Goal: Information Seeking & Learning: Learn about a topic

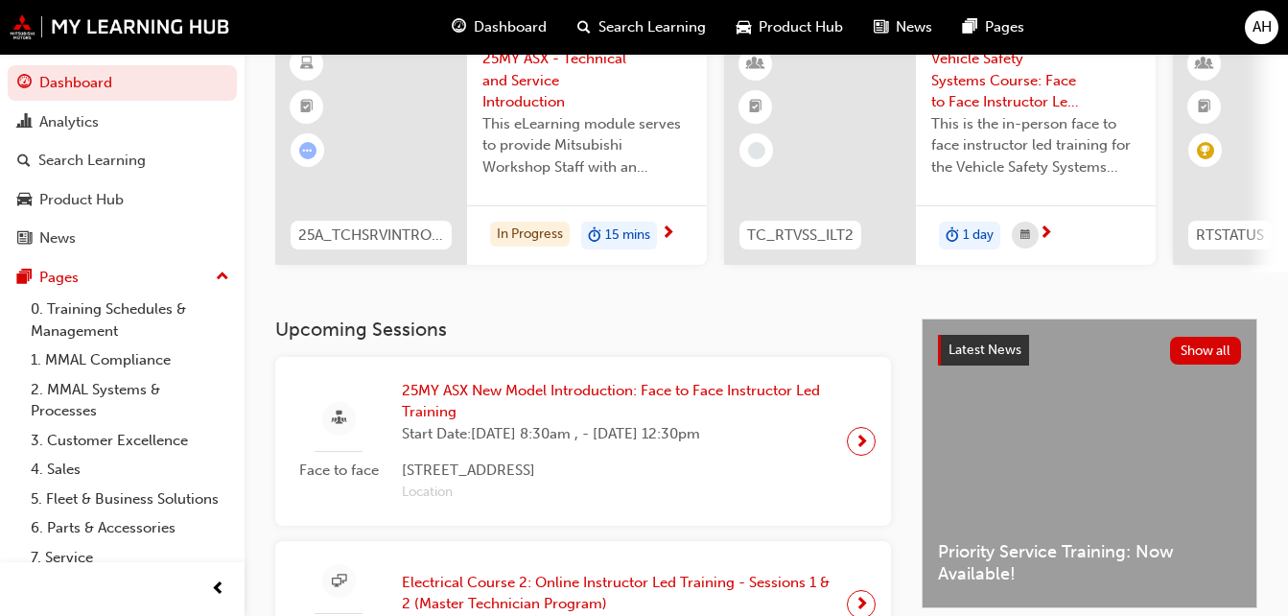
scroll to position [167, 0]
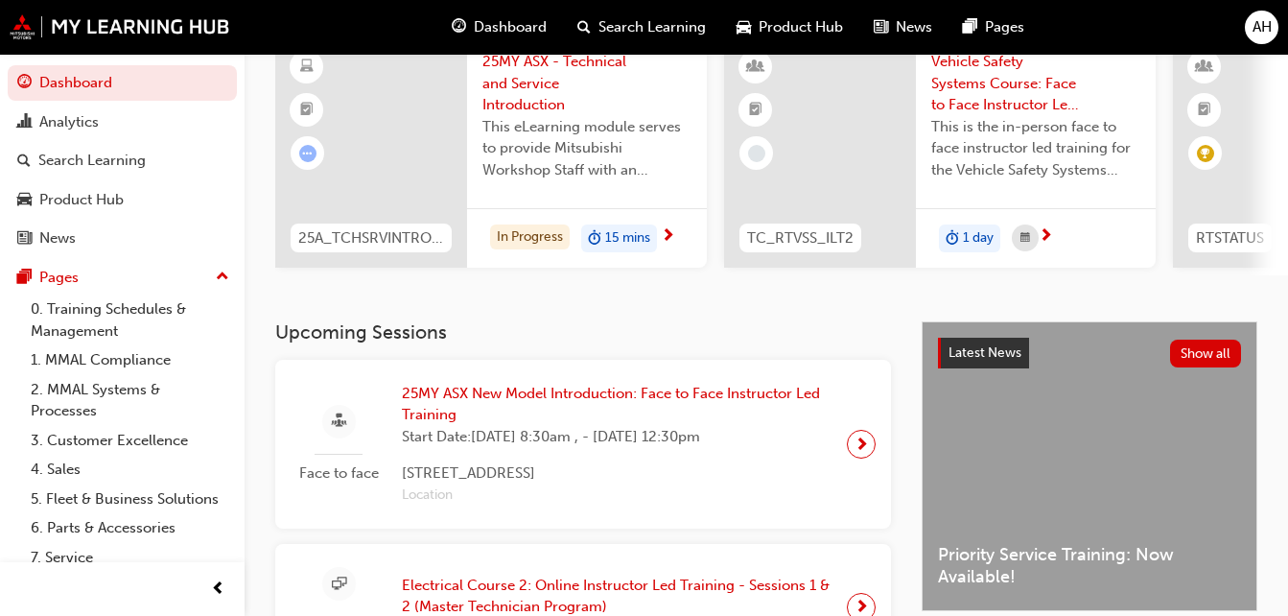
click at [503, 106] on span "25MY ASX - Technical and Service Introduction" at bounding box center [586, 83] width 209 height 65
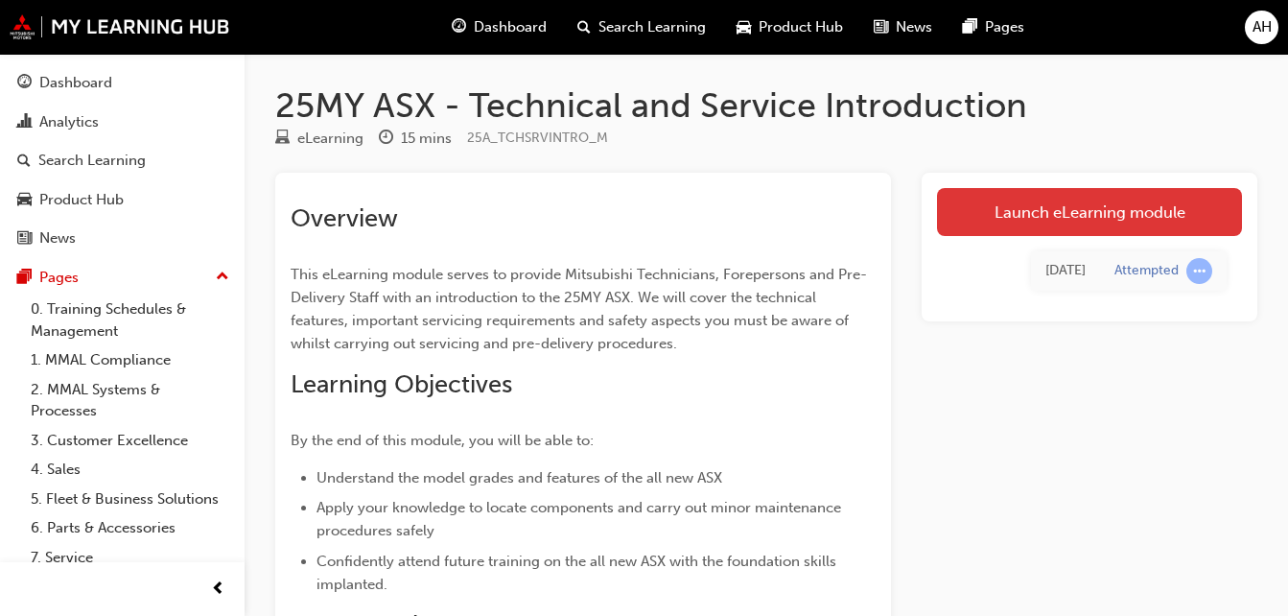
click at [1130, 222] on link "Launch eLearning module" at bounding box center [1089, 212] width 305 height 48
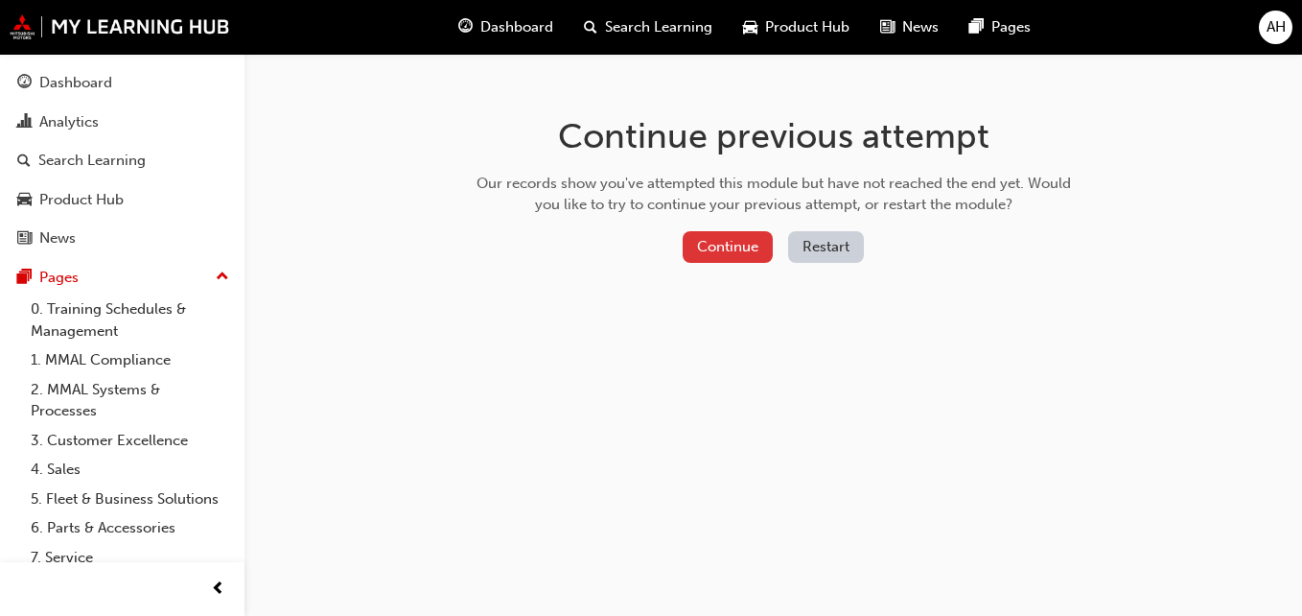
click at [739, 245] on button "Continue" at bounding box center [728, 247] width 90 height 32
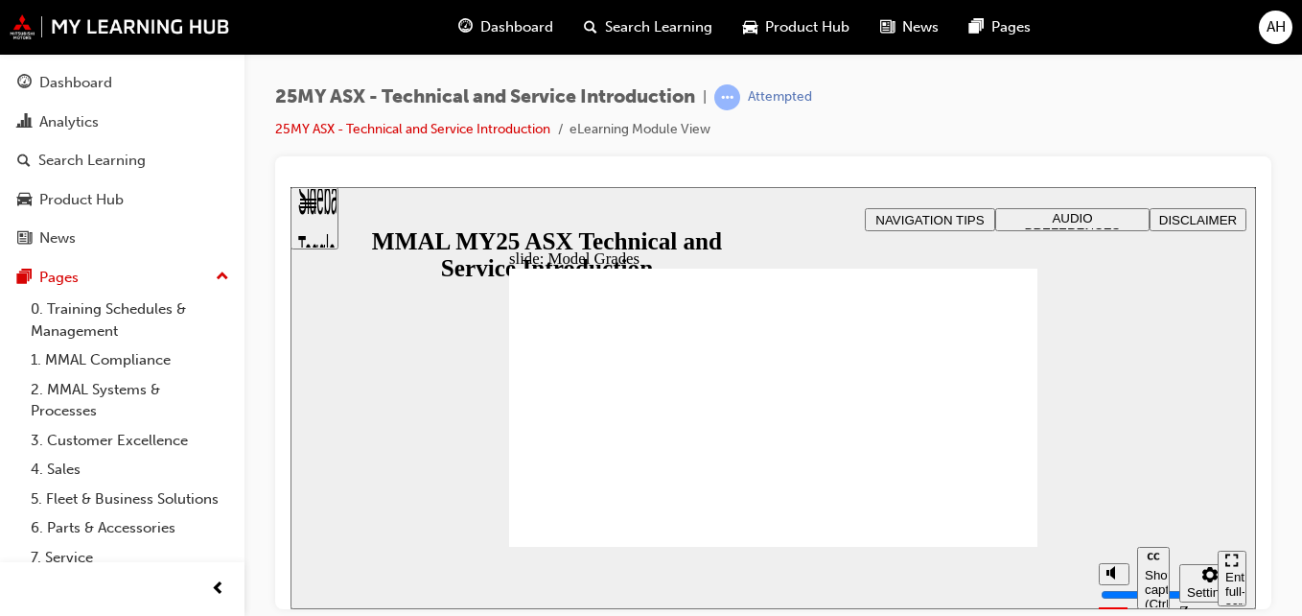
click at [319, 226] on div "Sidebar Toggle" at bounding box center [314, 224] width 33 height 115
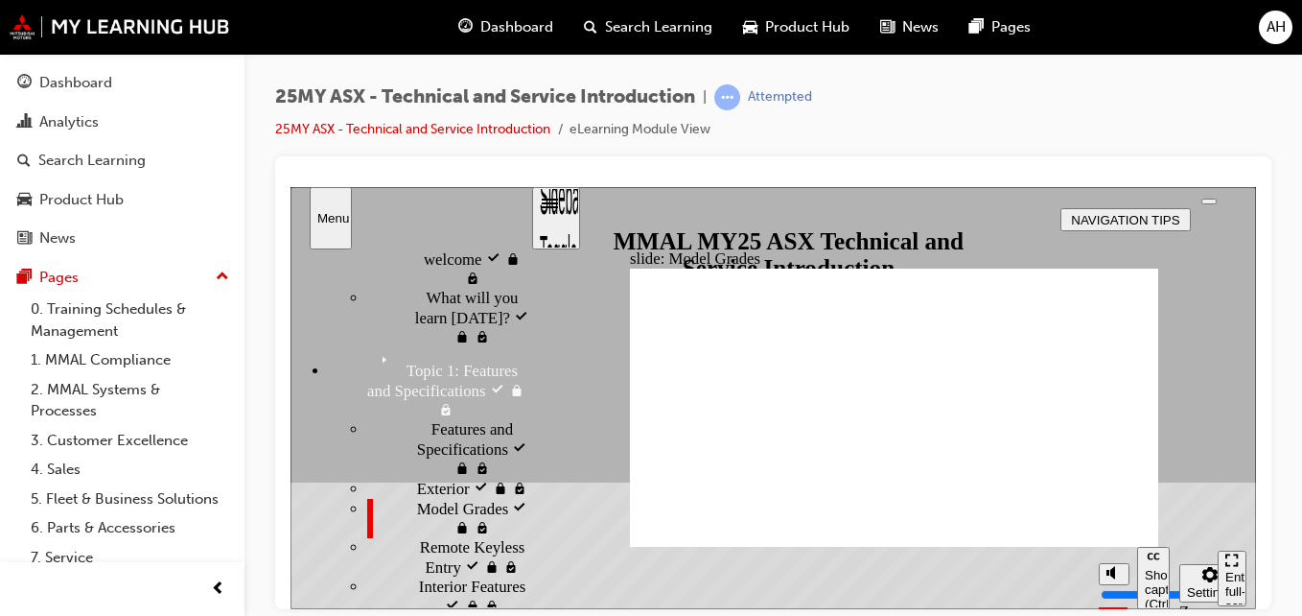
scroll to position [152, 0]
click at [417, 473] on span "Exterior visited" at bounding box center [467, 482] width 100 height 19
click at [406, 493] on div "Model Grades visited Model Grades" at bounding box center [448, 512] width 163 height 39
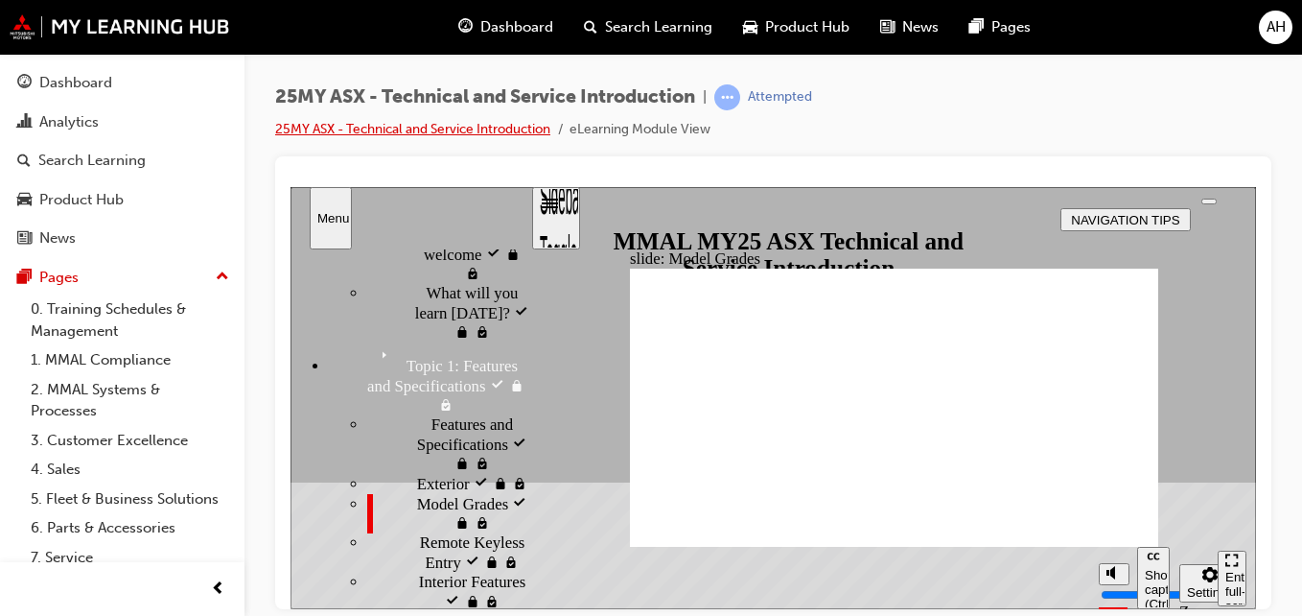
click at [509, 132] on link "25MY ASX - Technical and Service Introduction" at bounding box center [412, 129] width 275 height 16
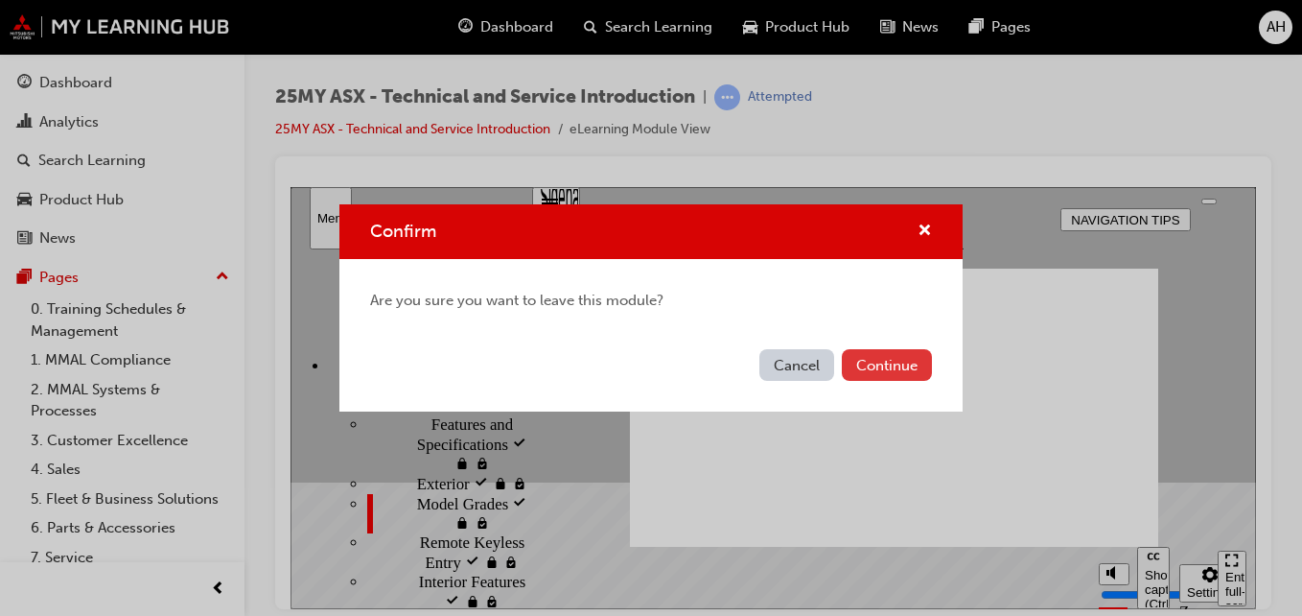
click at [880, 366] on button "Continue" at bounding box center [887, 365] width 90 height 32
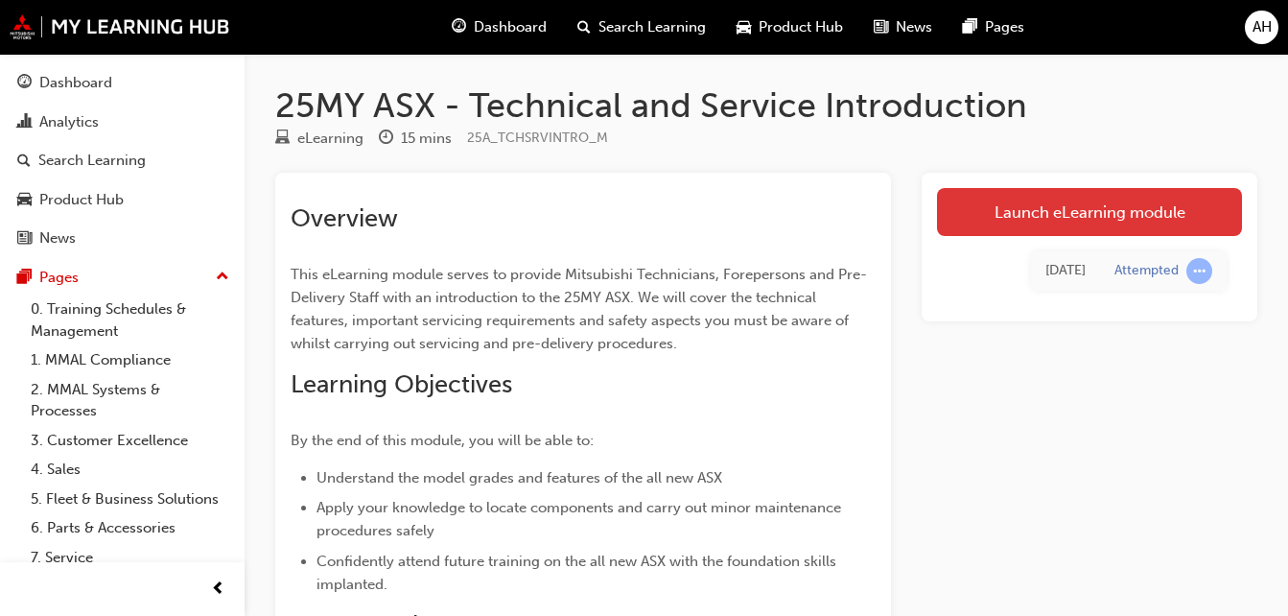
click at [1076, 222] on link "Launch eLearning module" at bounding box center [1089, 212] width 305 height 48
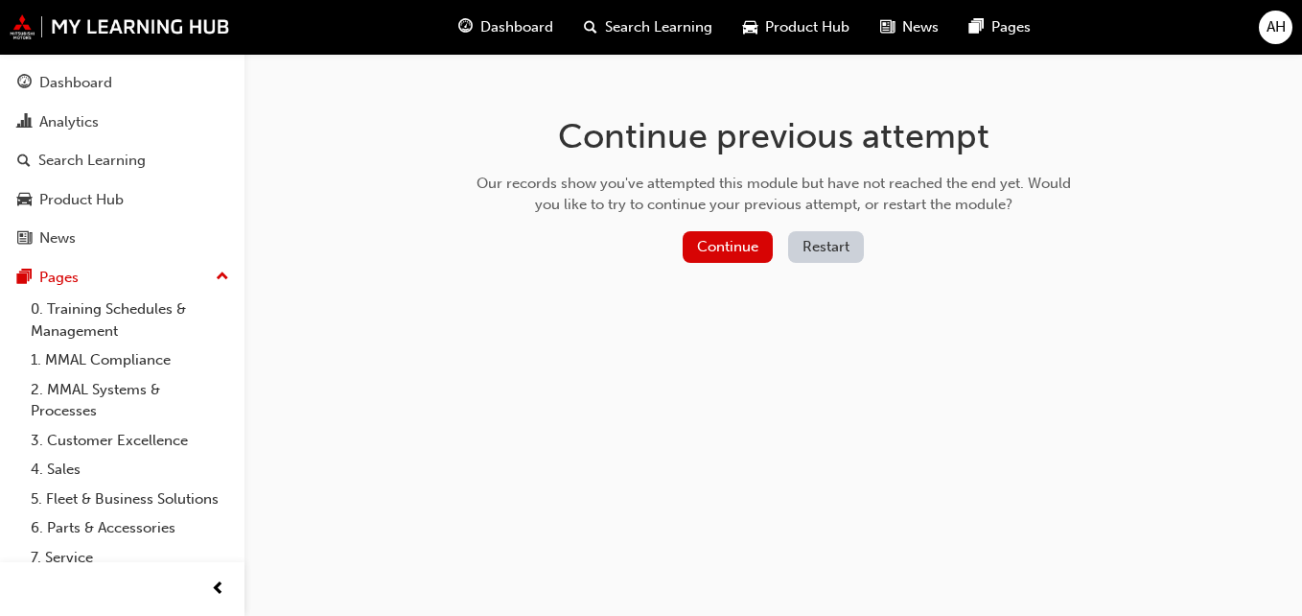
click at [818, 253] on button "Restart" at bounding box center [826, 247] width 76 height 32
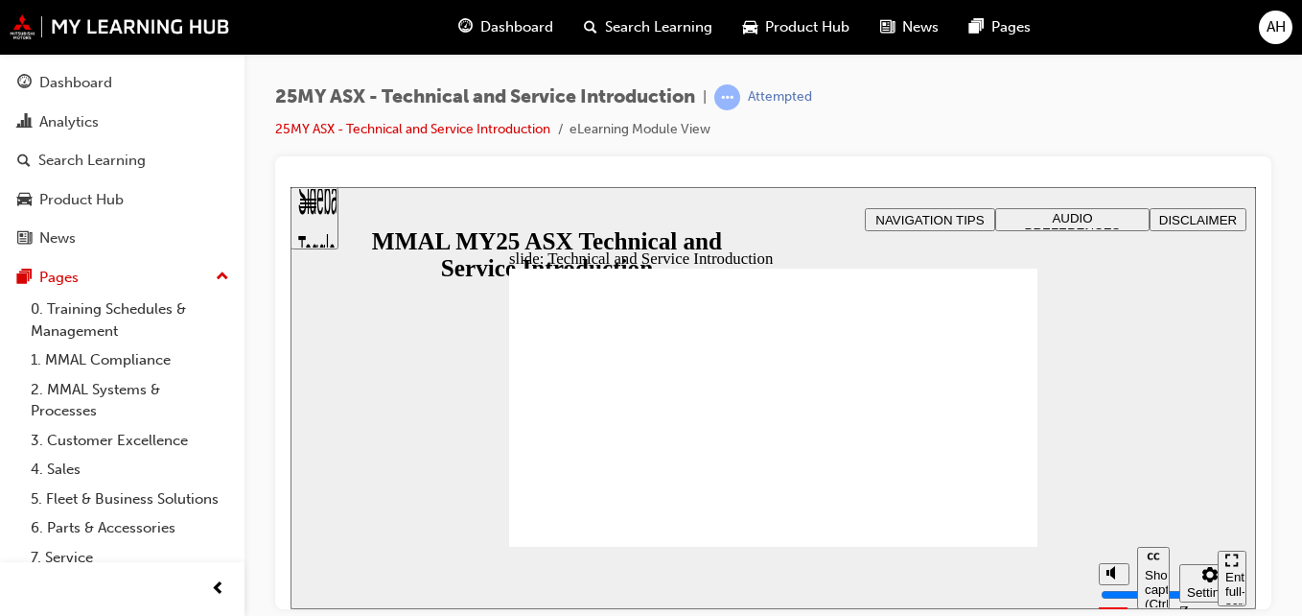
drag, startPoint x: 939, startPoint y: 503, endPoint x: 1009, endPoint y: 540, distance: 79.4
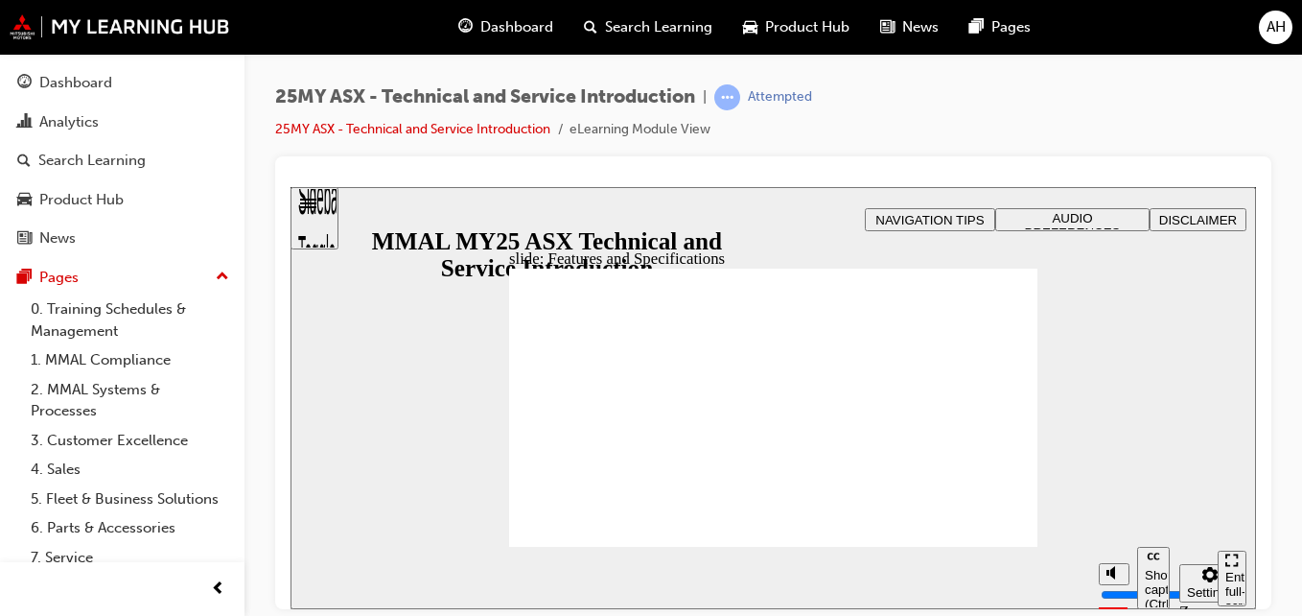
click at [815, 577] on section "Pause (Ctrl+Alt+P) Replay (Ctrl+Alt+R) Show captions (Ctrl+Alt+C) Playback spee…" at bounding box center [774, 577] width 966 height 62
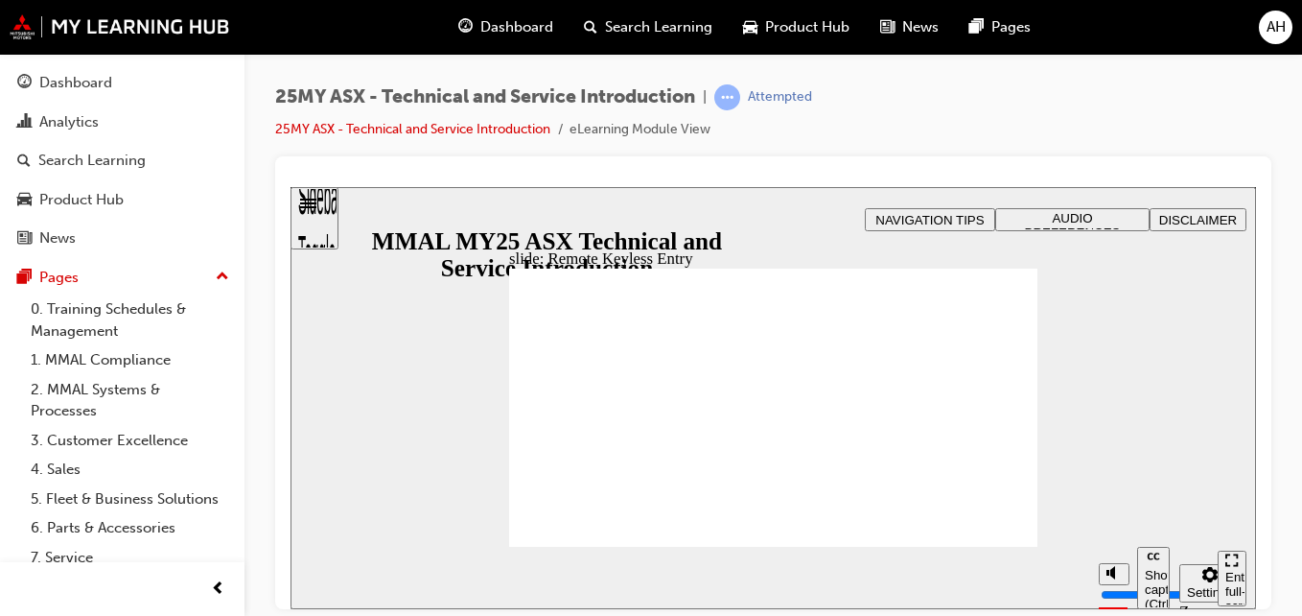
type input "21"
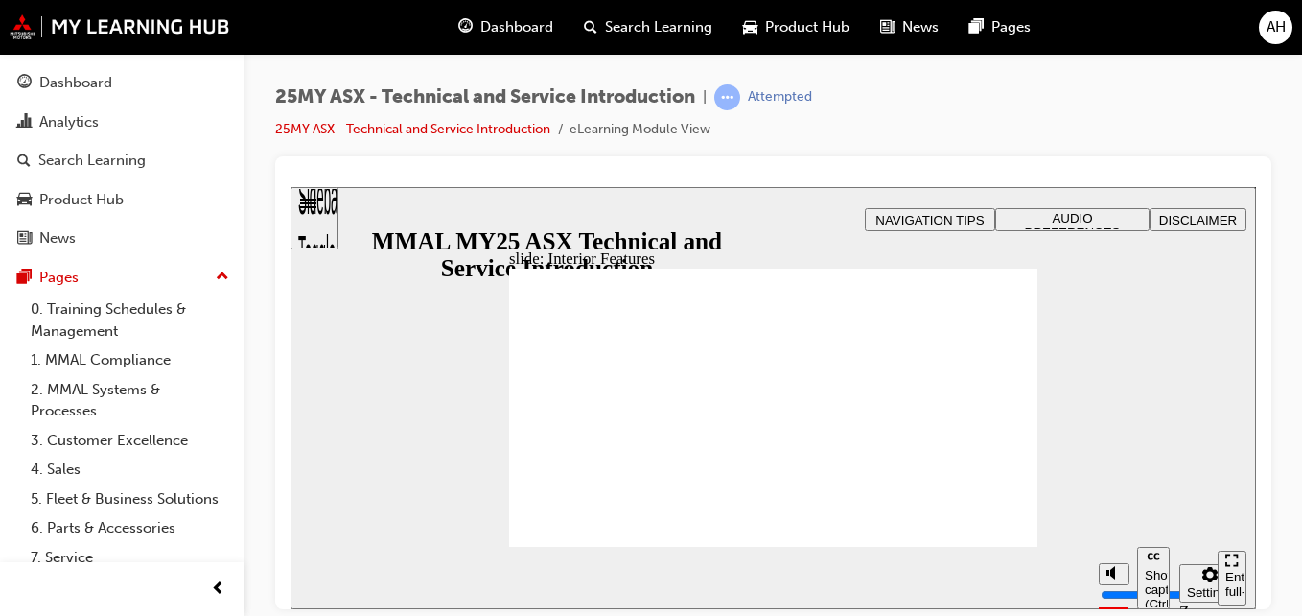
type input "17"
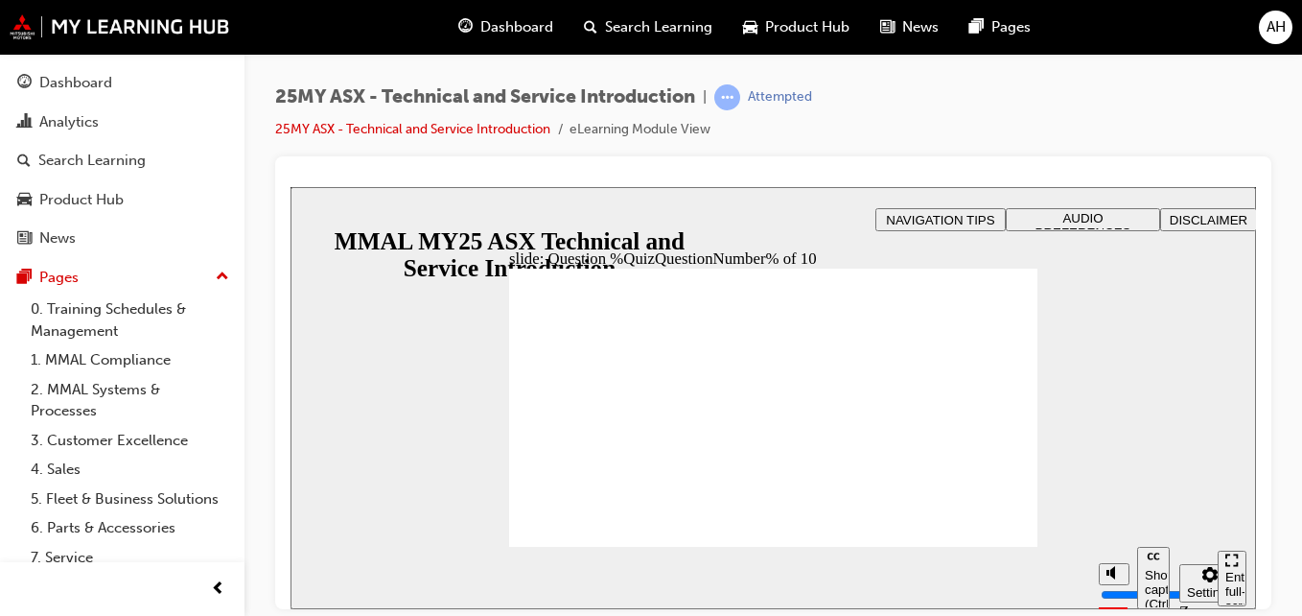
radio input "true"
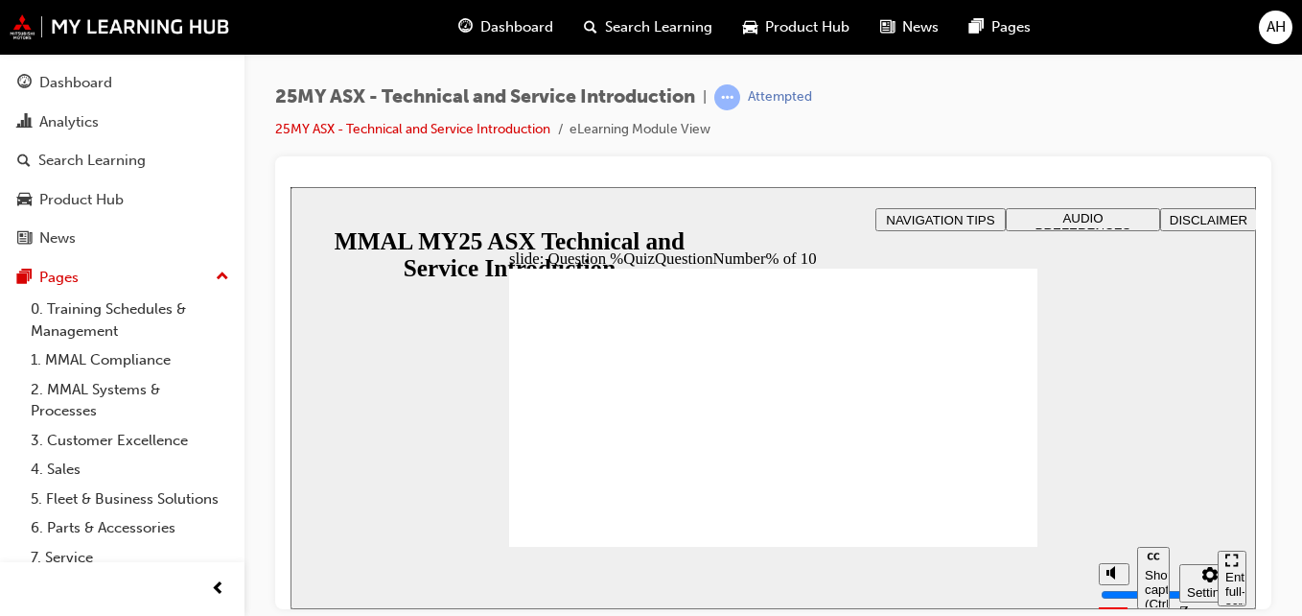
radio input "true"
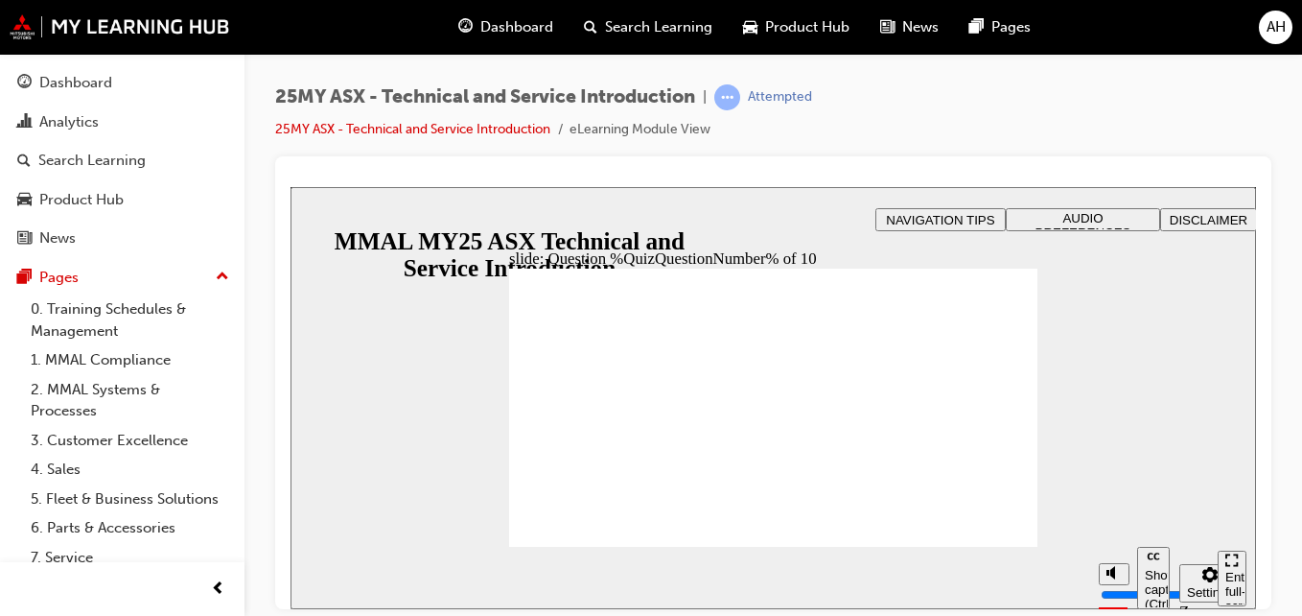
radio input "false"
radio input "true"
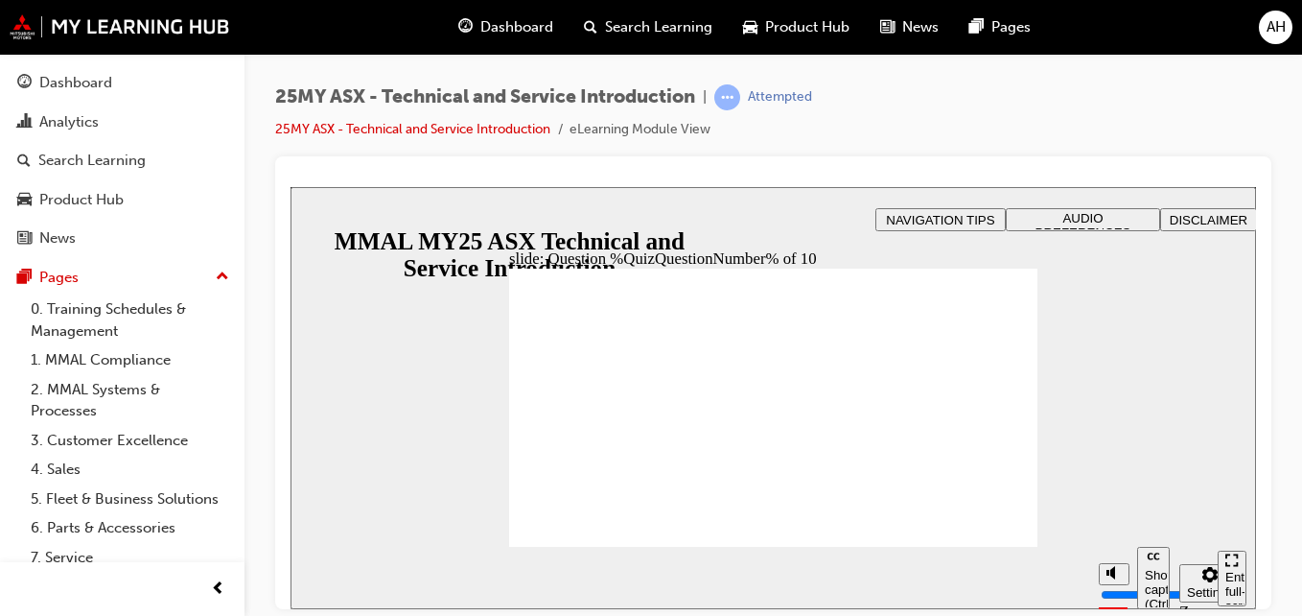
radio input "true"
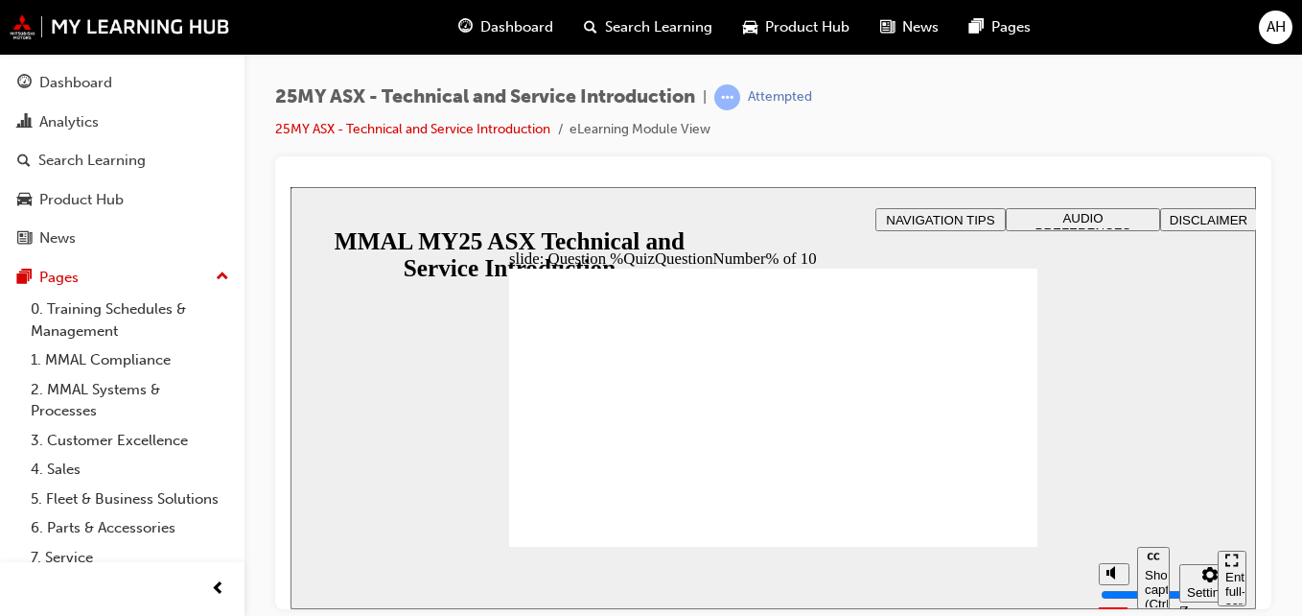
radio input "true"
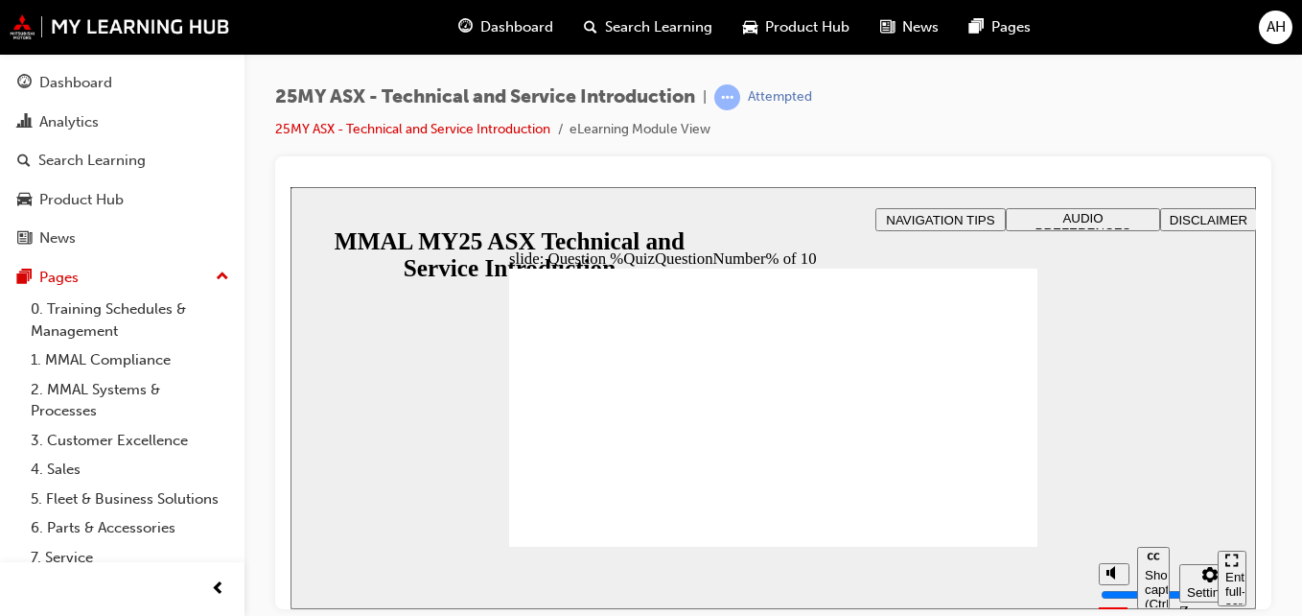
radio input "true"
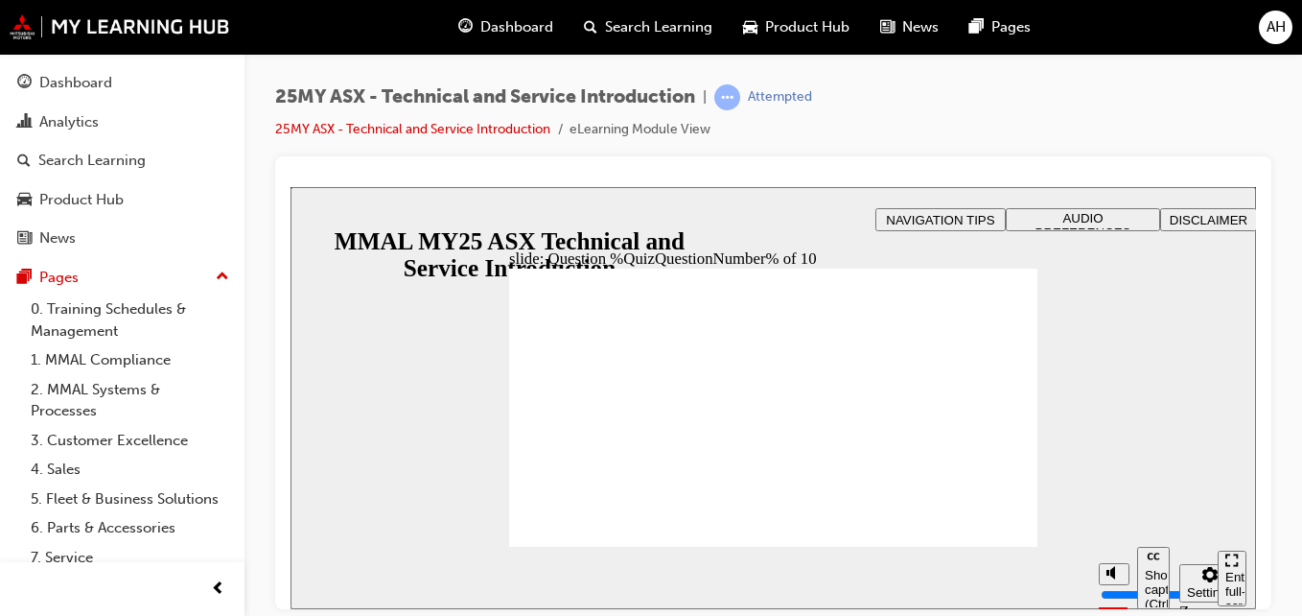
radio input "true"
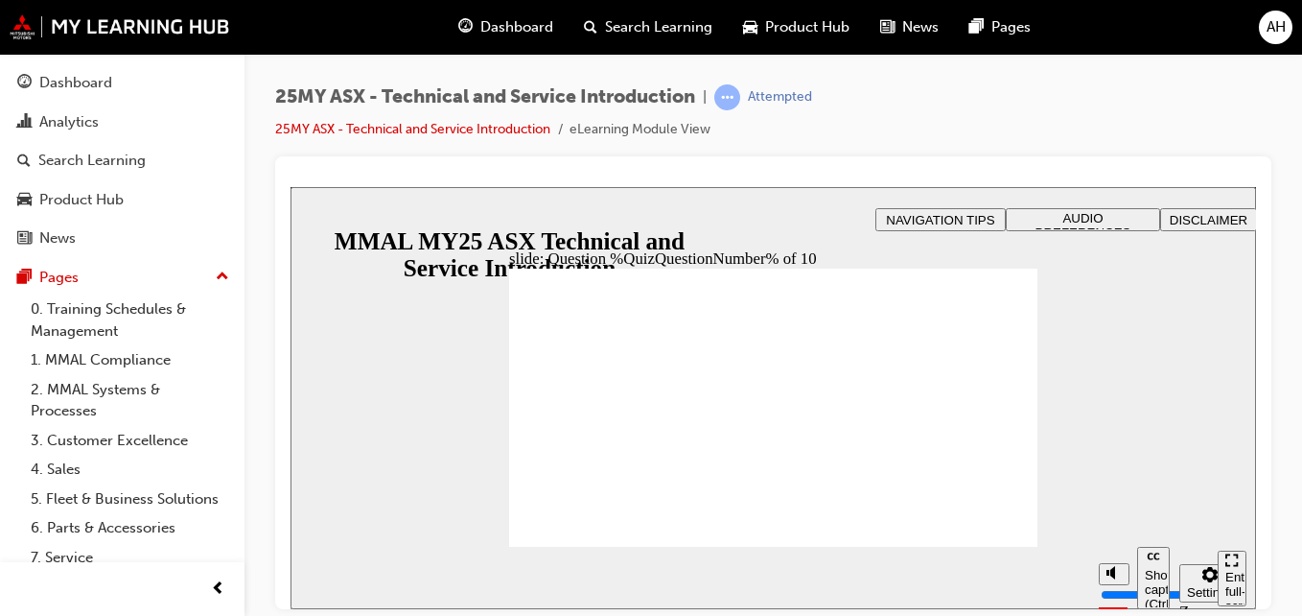
radio input "true"
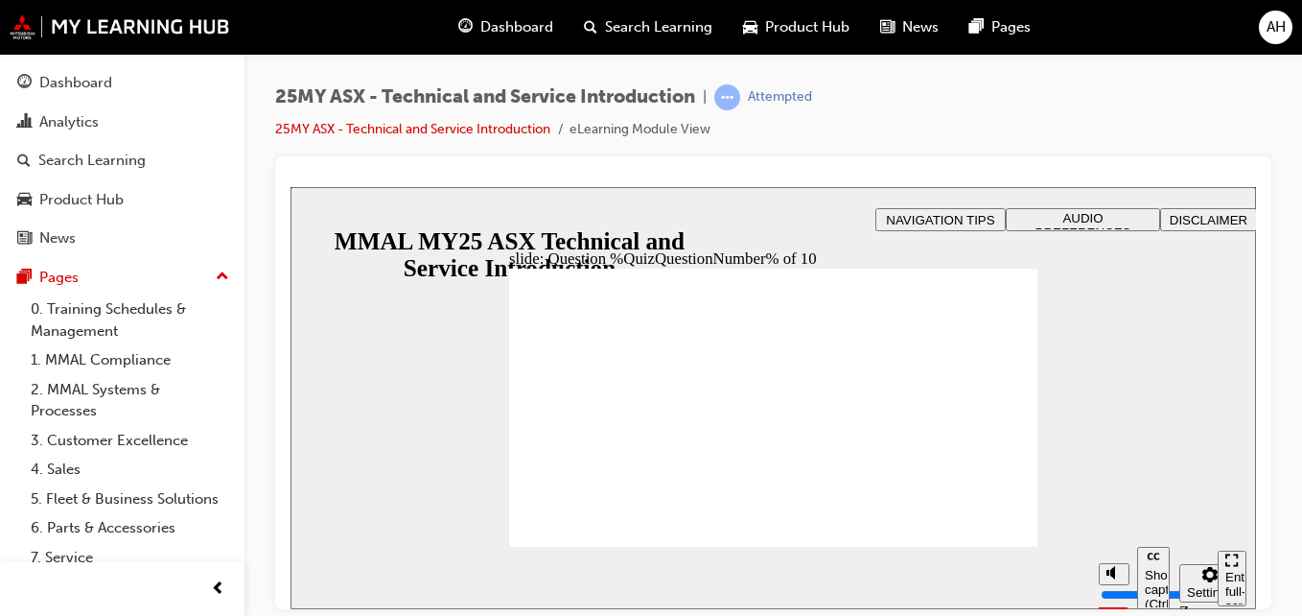
radio input "true"
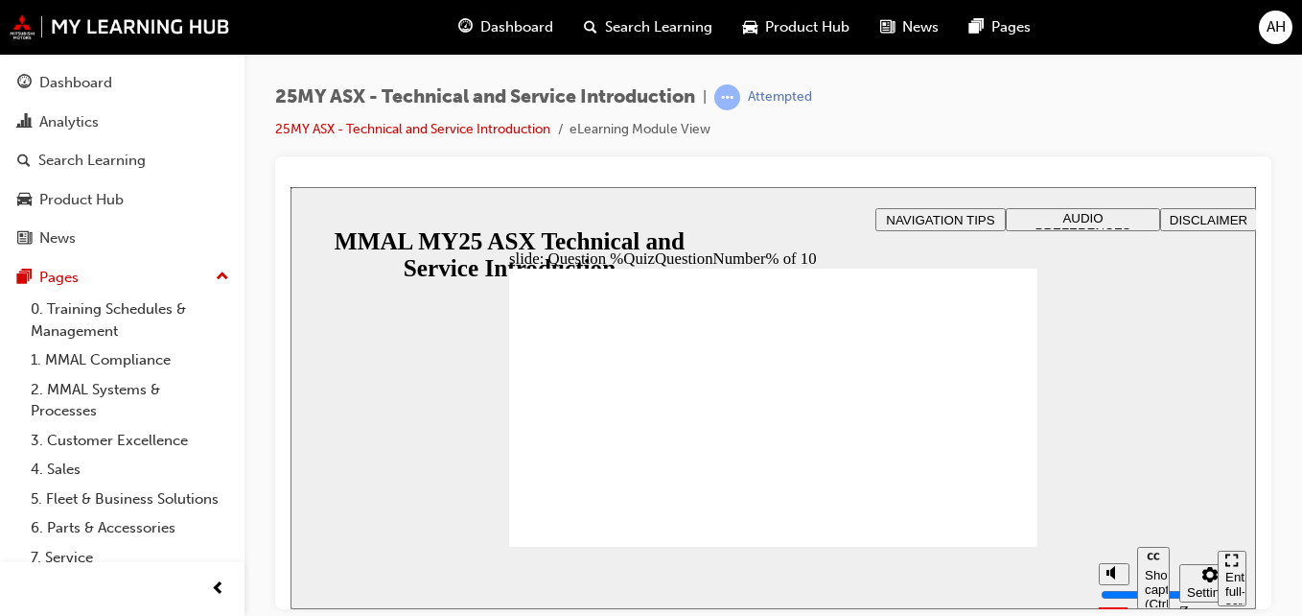
radio input "true"
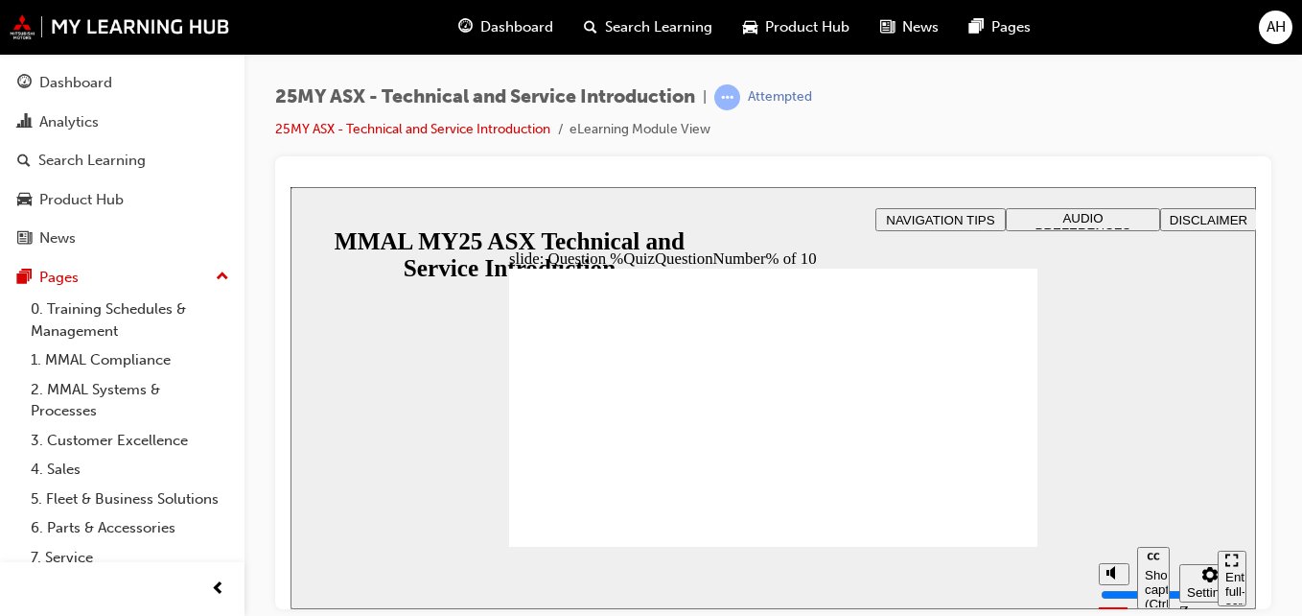
radio input "true"
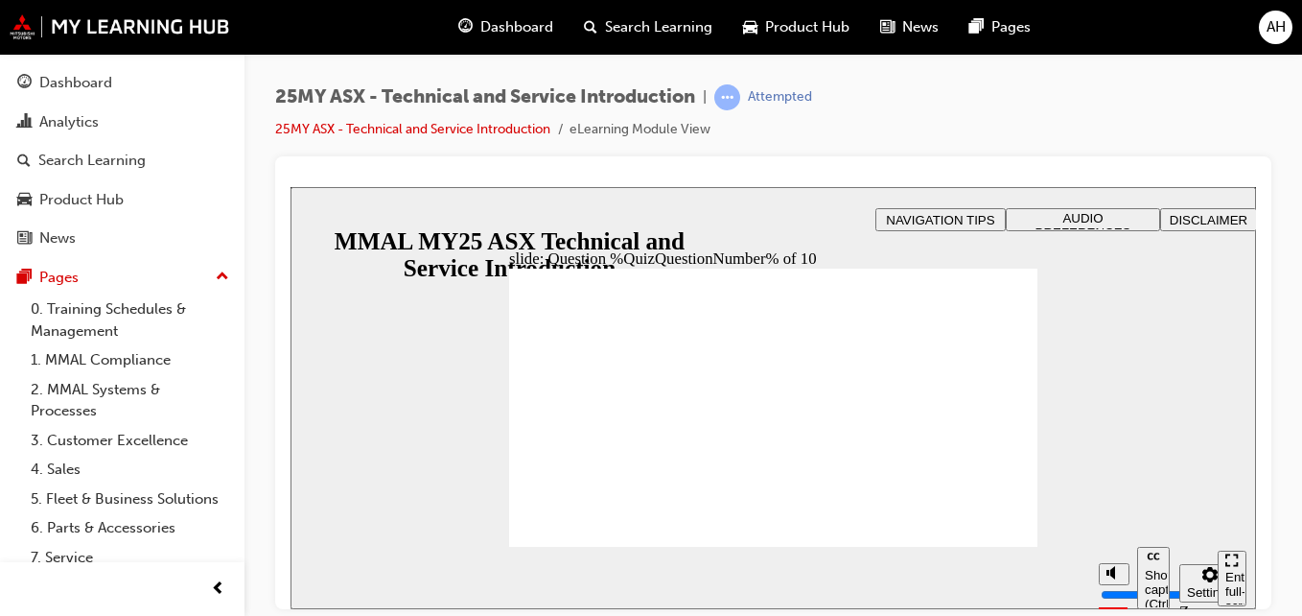
radio input "true"
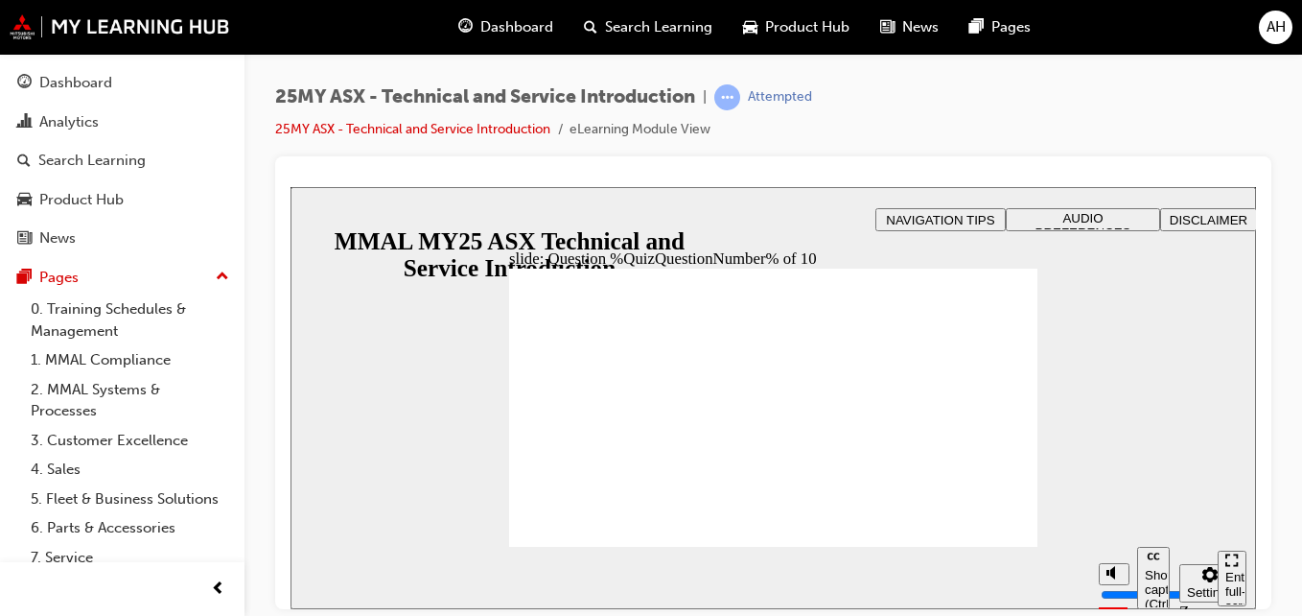
radio input "true"
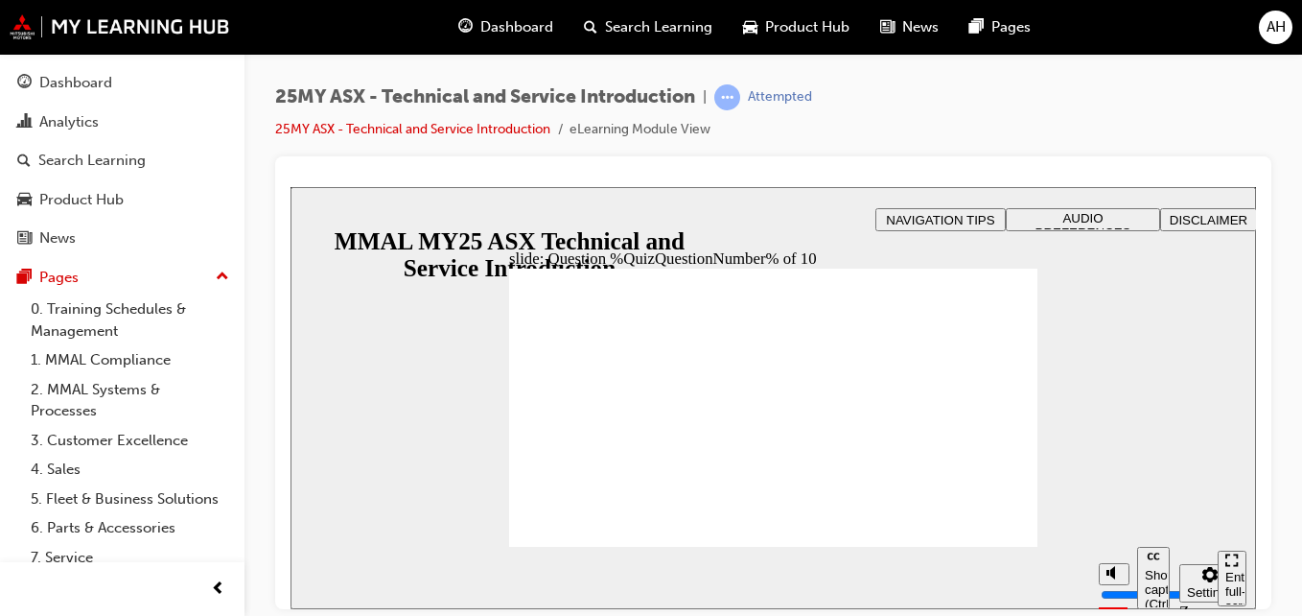
radio input "true"
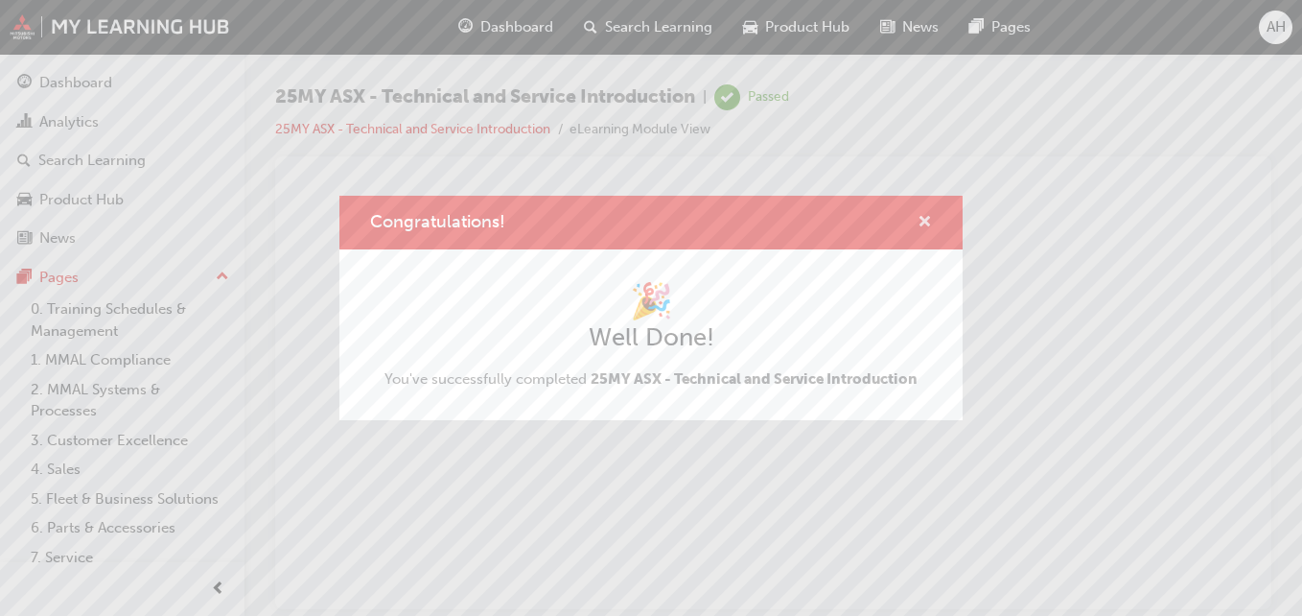
click at [928, 223] on span "cross-icon" at bounding box center [925, 223] width 14 height 17
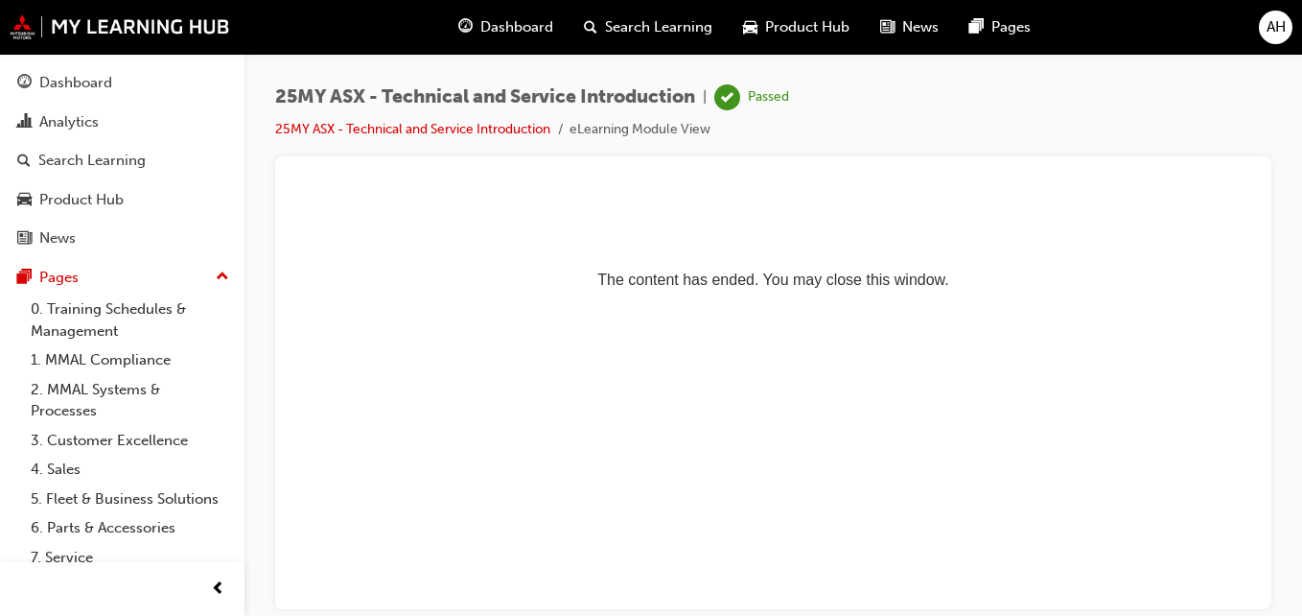
click at [516, 33] on span "Dashboard" at bounding box center [517, 27] width 73 height 22
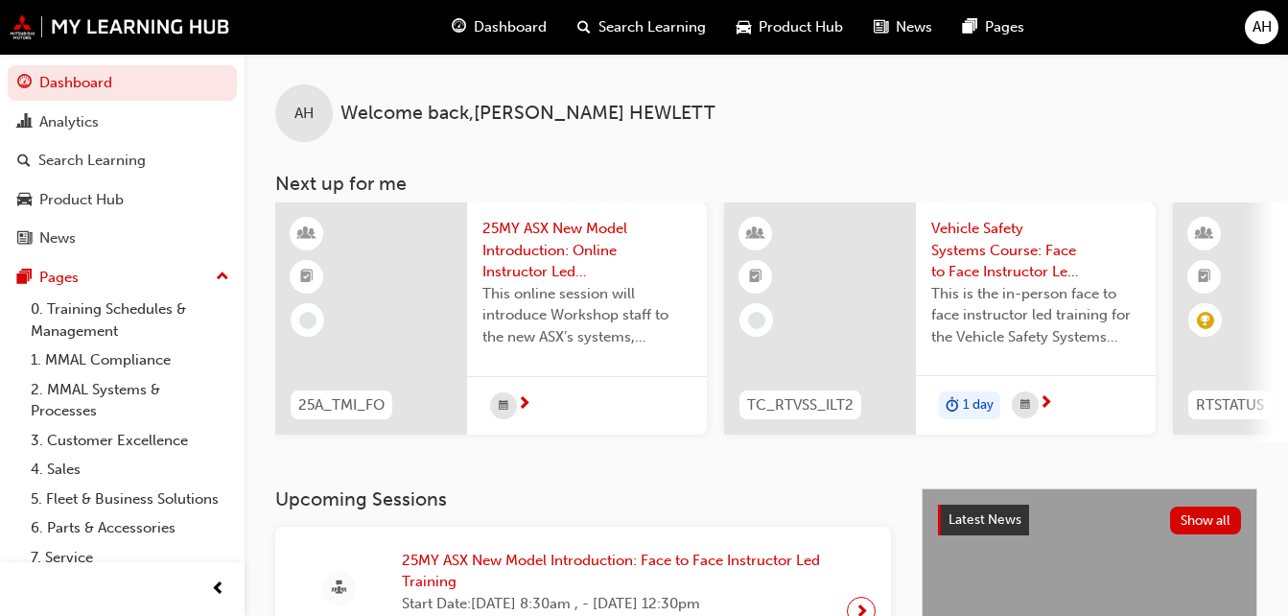
click at [1263, 19] on span "AH" at bounding box center [1262, 27] width 19 height 22
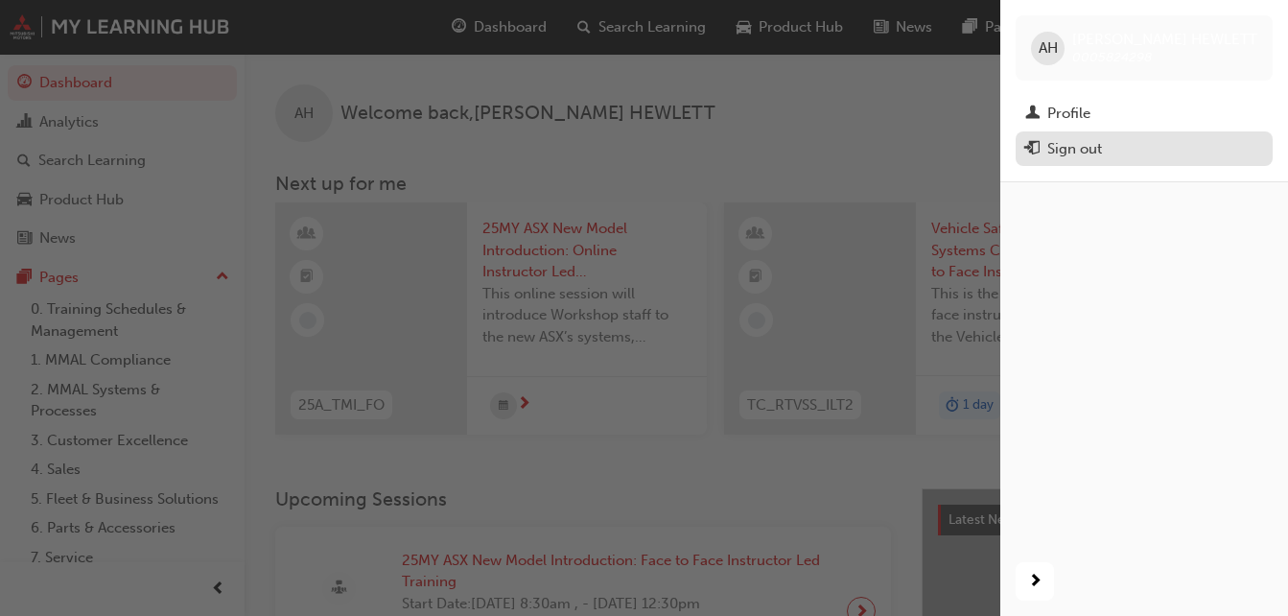
click at [1131, 142] on div "Sign out" at bounding box center [1144, 149] width 238 height 24
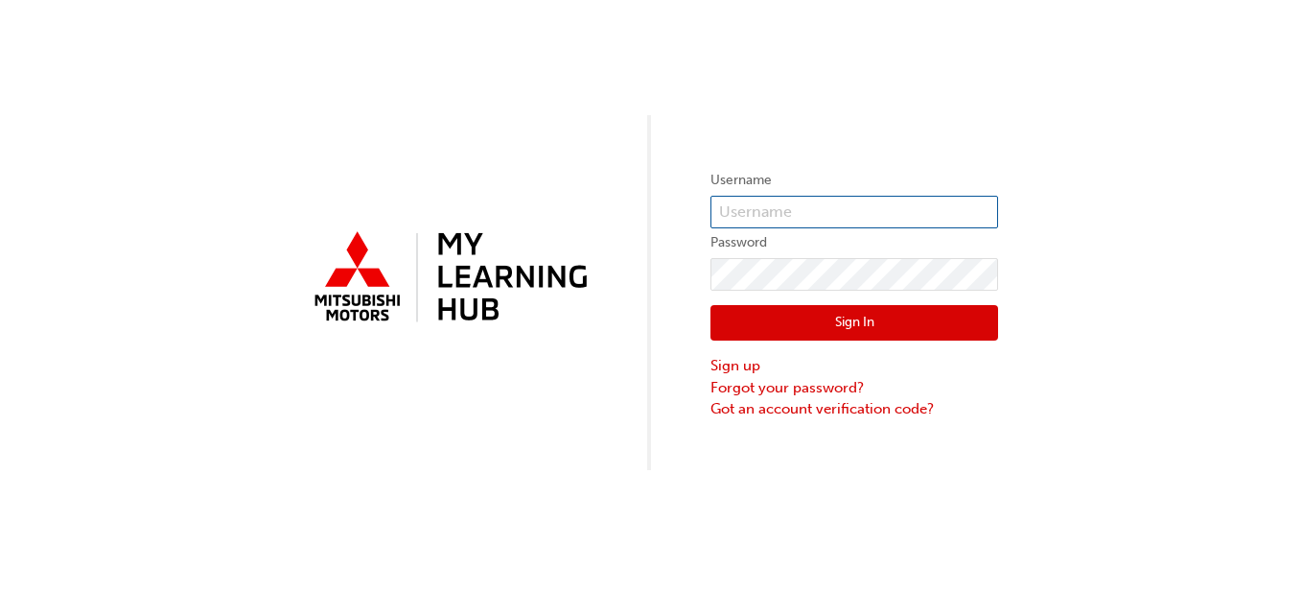
type input "0005824298"
click at [813, 214] on input "0005824298" at bounding box center [855, 212] width 288 height 33
click at [555, 293] on img at bounding box center [448, 277] width 288 height 109
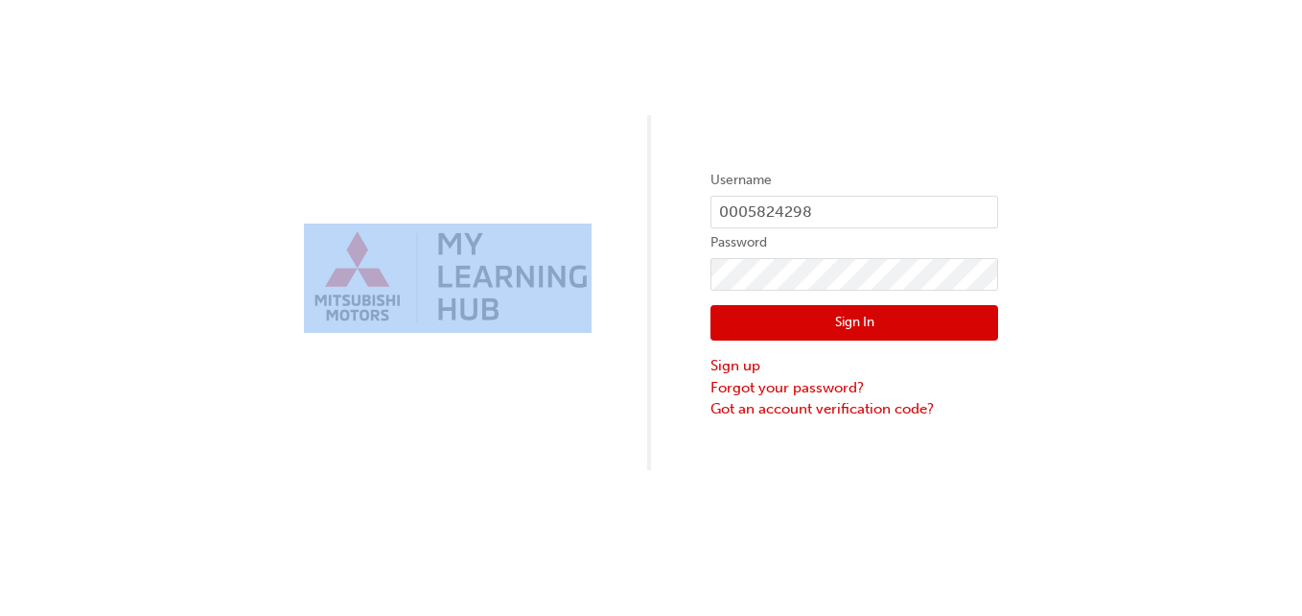
click at [574, 396] on div "Username 0005824298 Password Sign In Sign up Forgot your password? Got an accou…" at bounding box center [651, 308] width 1302 height 616
drag, startPoint x: 574, startPoint y: 396, endPoint x: 531, endPoint y: 447, distance: 66.1
click at [531, 447] on div "Username 0005824298 Password Sign In Sign up Forgot your password? Got an accou…" at bounding box center [651, 235] width 1302 height 470
